Goal: Information Seeking & Learning: Find specific fact

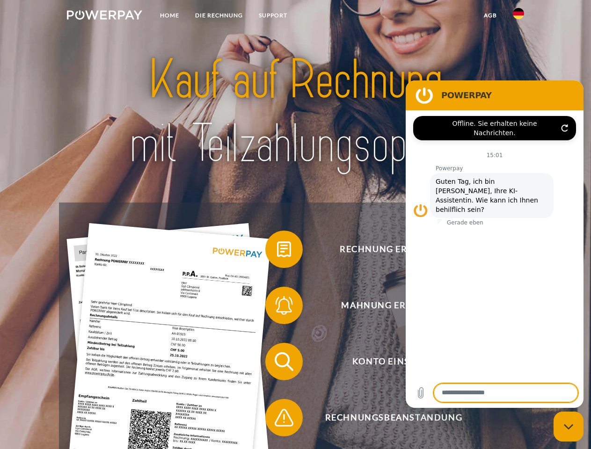
click at [104, 16] on img at bounding box center [104, 14] width 75 height 9
click at [518, 16] on img at bounding box center [518, 13] width 11 height 11
click at [490, 15] on link "agb" at bounding box center [490, 15] width 29 height 17
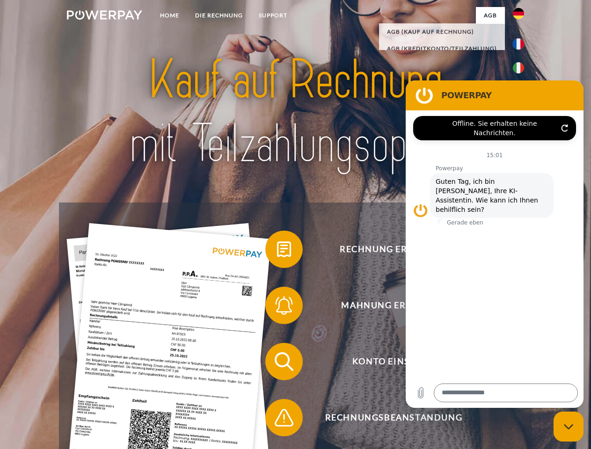
click at [277, 251] on span at bounding box center [270, 249] width 47 height 47
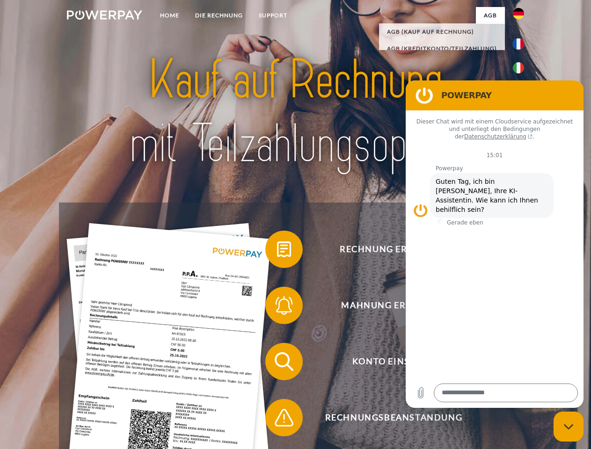
click at [277, 307] on span at bounding box center [270, 305] width 47 height 47
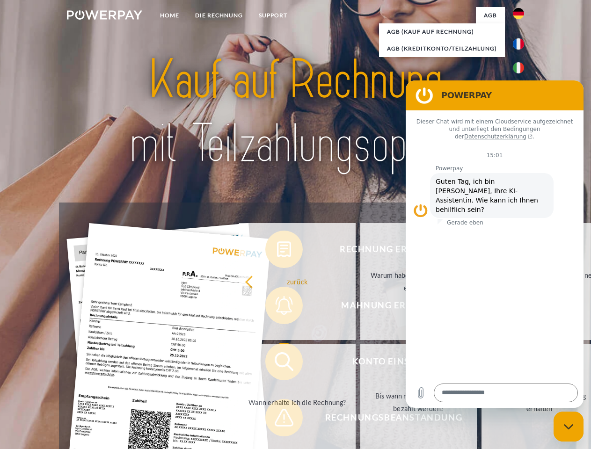
click at [360, 364] on link "Bis wann muss die Rechnung bezahlt werden?" at bounding box center [418, 402] width 116 height 117
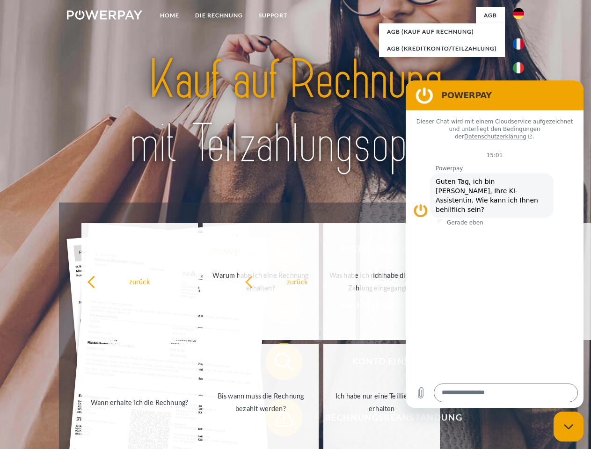
click at [277, 420] on span at bounding box center [270, 417] width 47 height 47
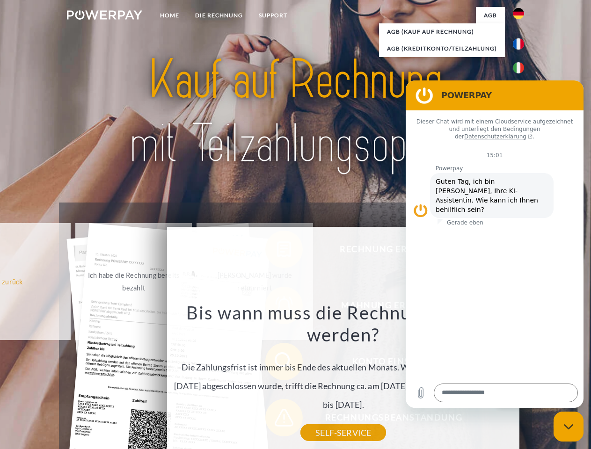
click at [568, 427] on icon "Messaging-Fenster schließen" at bounding box center [569, 427] width 10 height 6
